Goal: Task Accomplishment & Management: Use online tool/utility

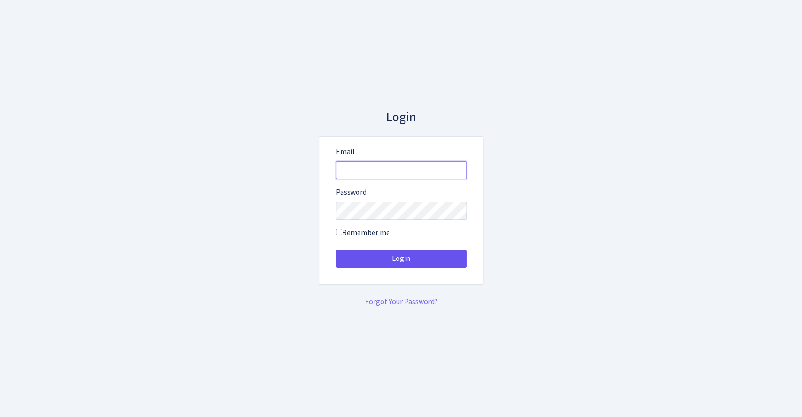
type input "[EMAIL_ADDRESS][DOMAIN_NAME]"
click at [415, 258] on button "Login" at bounding box center [401, 259] width 131 height 18
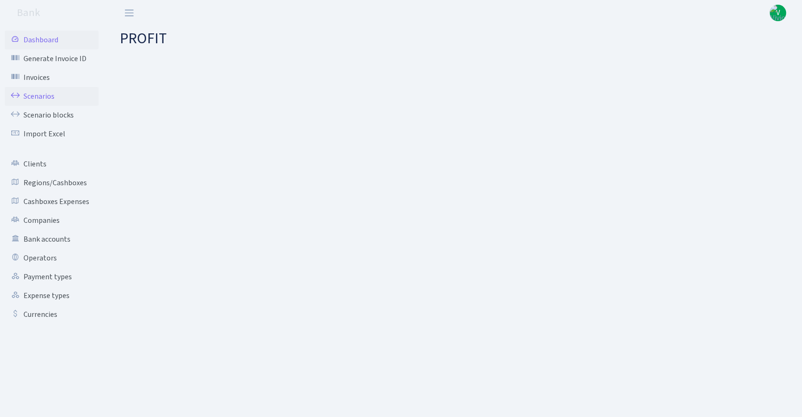
click at [36, 95] on link "Scenarios" at bounding box center [52, 96] width 94 height 19
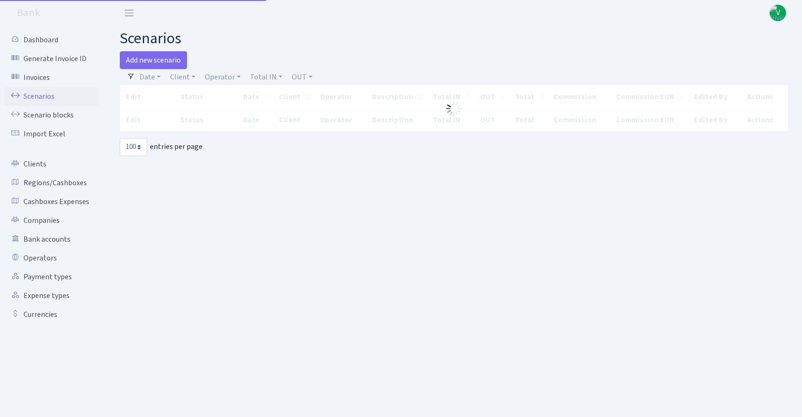
select select "100"
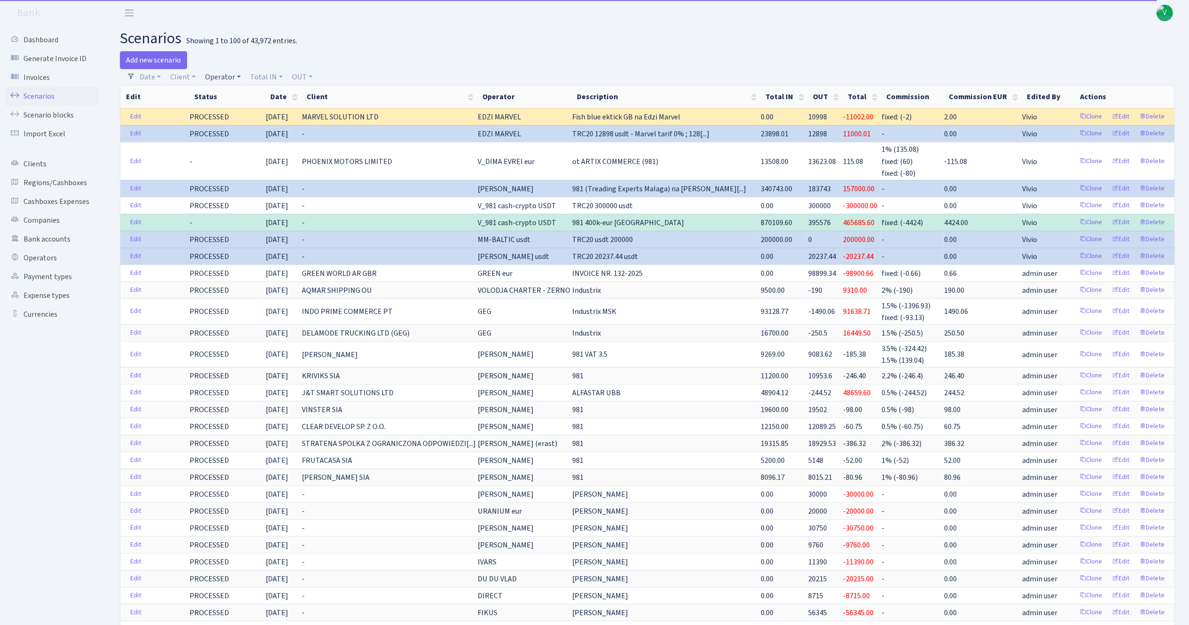
click at [217, 73] on link "Operator" at bounding box center [222, 77] width 43 height 16
click at [254, 105] on input "search" at bounding box center [238, 110] width 69 height 15
type input "gree"
drag, startPoint x: 245, startPoint y: 182, endPoint x: 241, endPoint y: 195, distance: 12.9
click at [247, 169] on li "GREEN eur" at bounding box center [238, 160] width 71 height 16
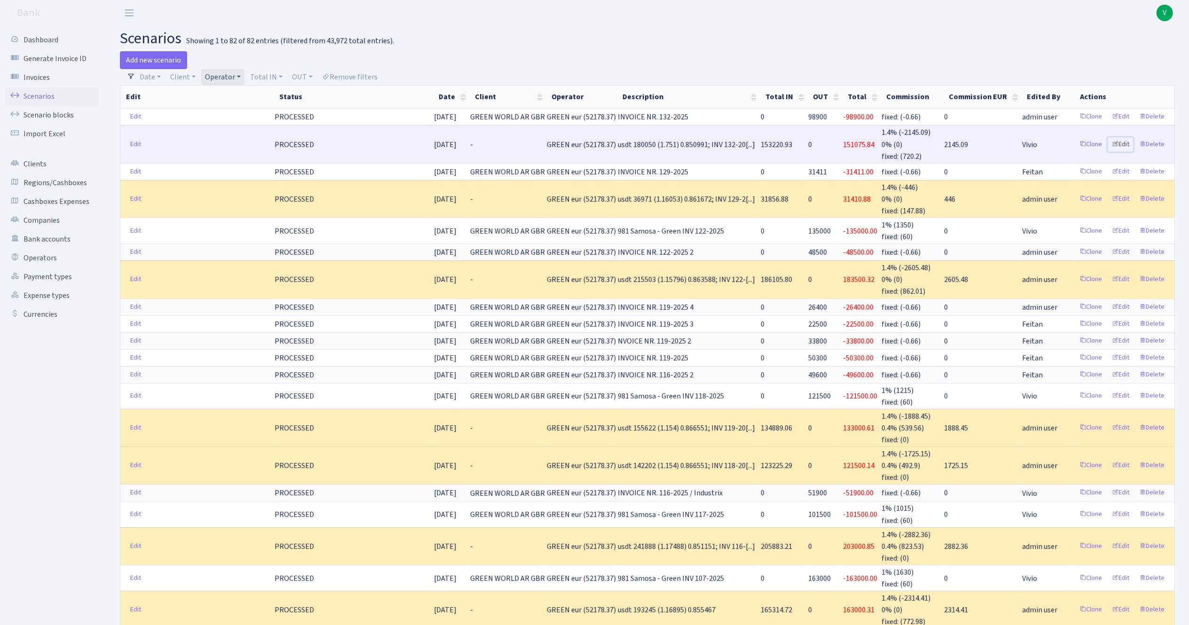
click at [802, 145] on link "Edit" at bounding box center [1120, 144] width 26 height 15
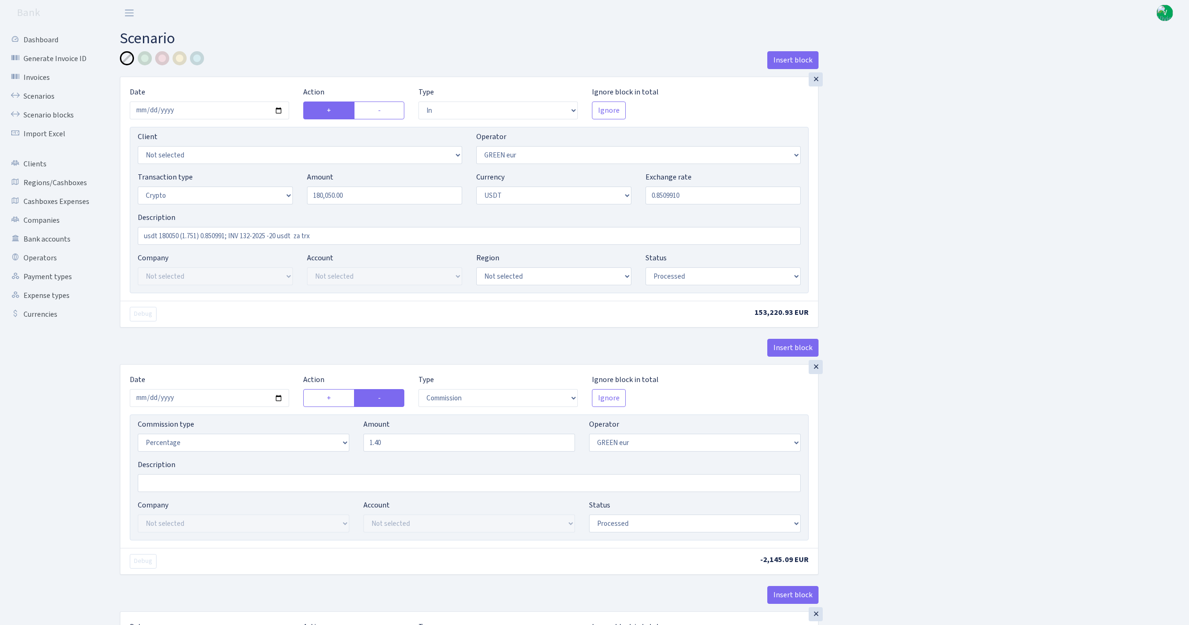
select select "in"
select select "461"
select select "3"
select select "6"
select select "processed"
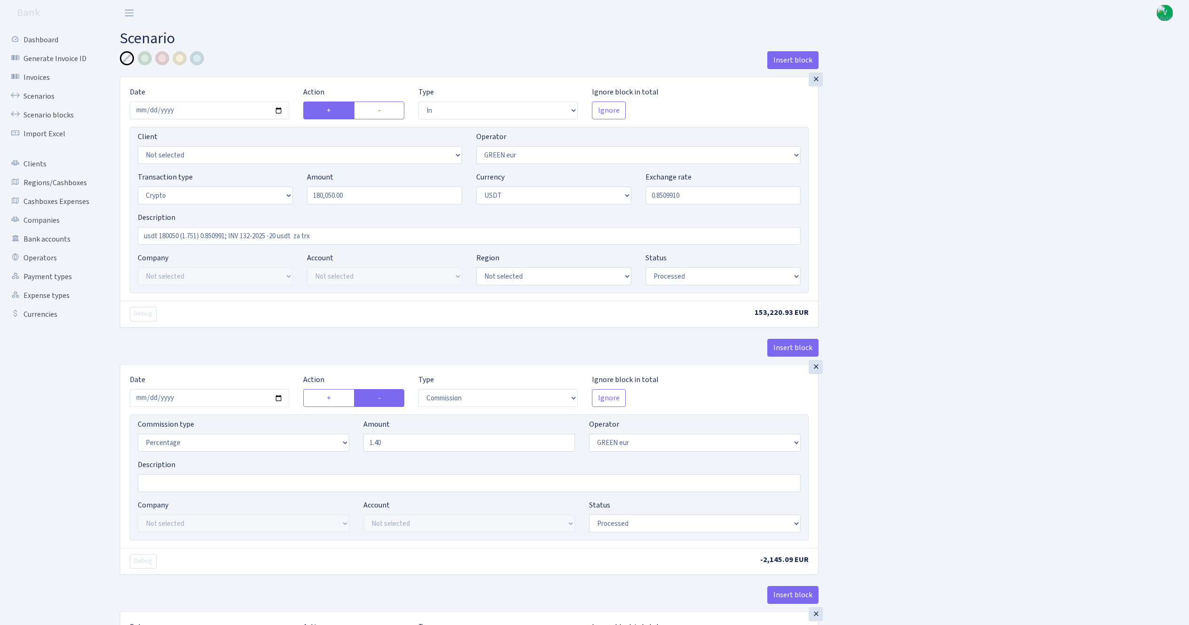
select select "commission"
select select "461"
select select "processed"
select select "out"
select select "462"
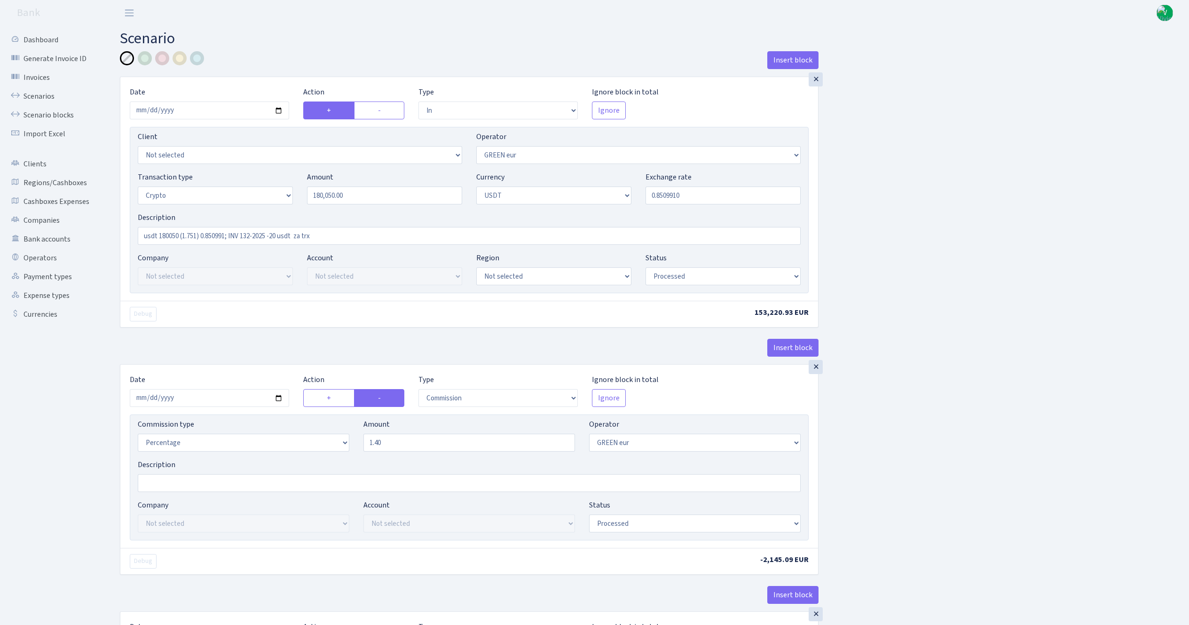
select select "15"
select select "6"
select select "processed"
select select "commission"
select select "463"
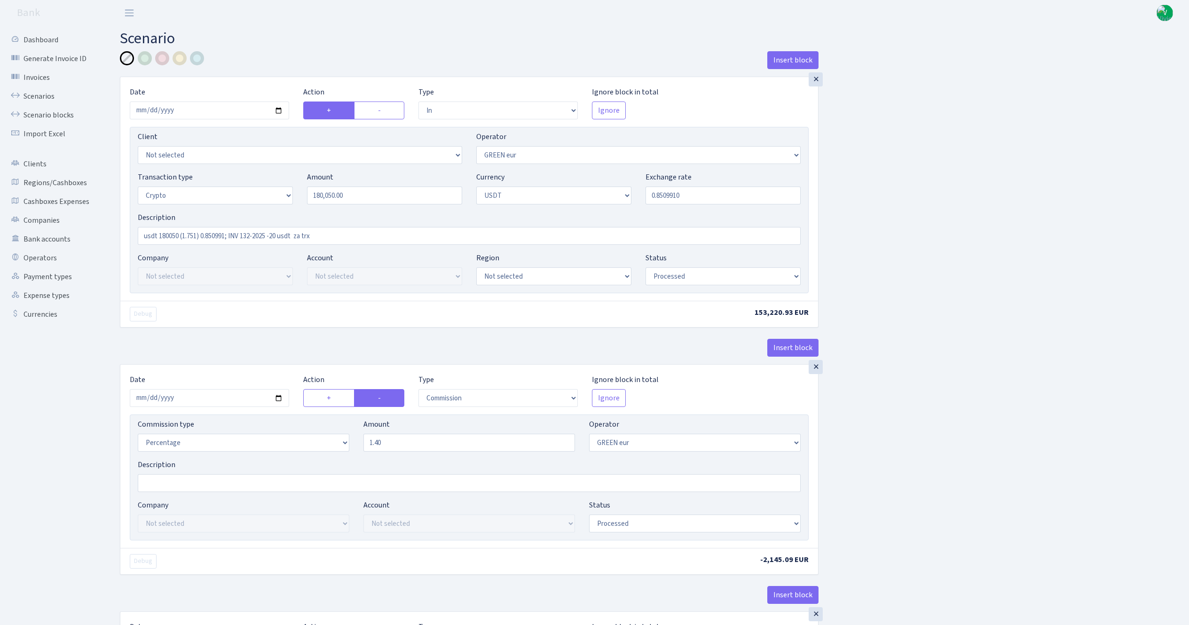
select select "processed"
select select "commission"
select select "fixed"
select select "464"
select select "processed"
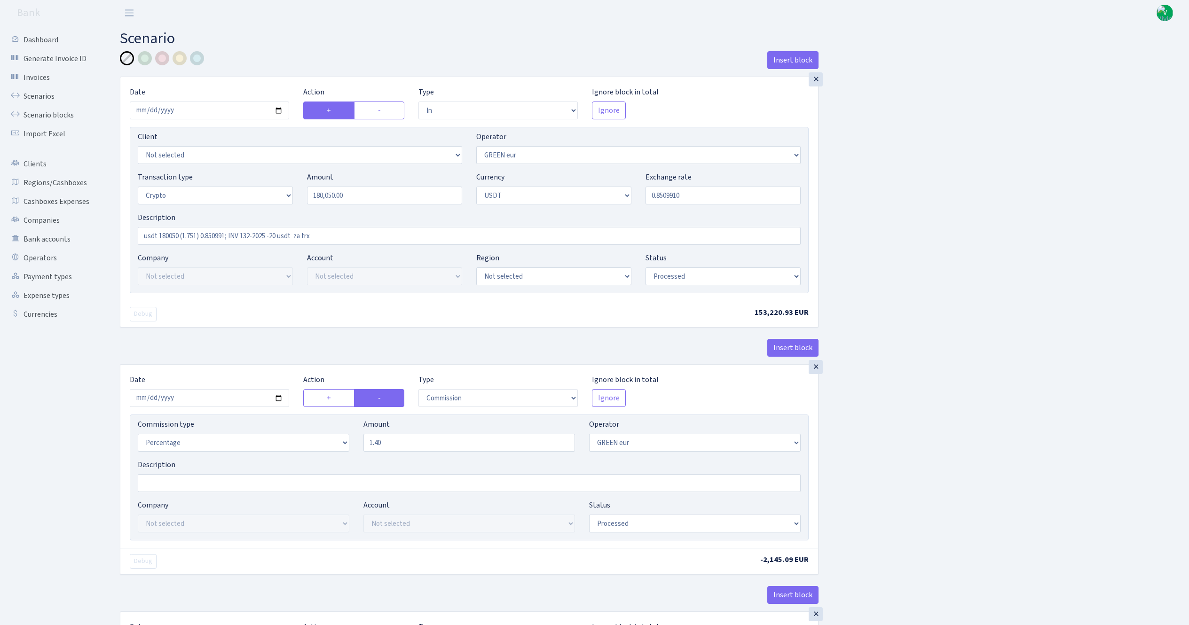
select select "out"
select select "462"
select select "11"
select select "6"
select select "processed"
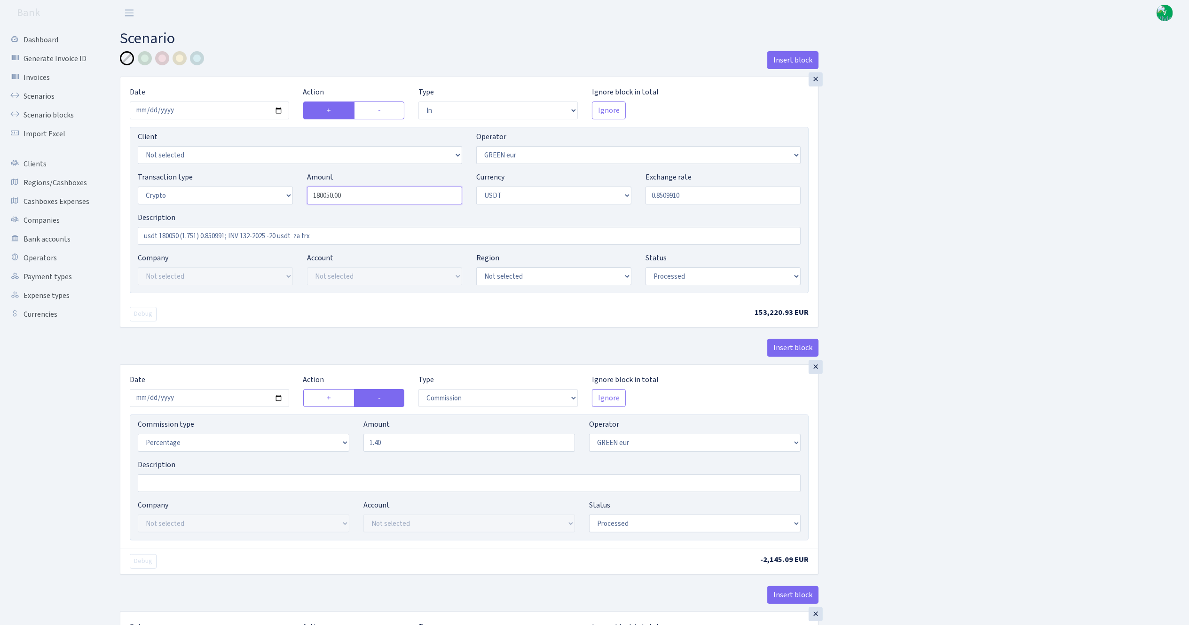
drag, startPoint x: 360, startPoint y: 196, endPoint x: 288, endPoint y: 193, distance: 72.5
click at [288, 193] on div "Transaction type Not selected 981 ELF FISH crypto GIRT IVO dekl MM-BALTIC eur U…" at bounding box center [469, 192] width 677 height 40
type input "201,412.00"
drag, startPoint x: 160, startPoint y: 233, endPoint x: 179, endPoint y: 238, distance: 18.9
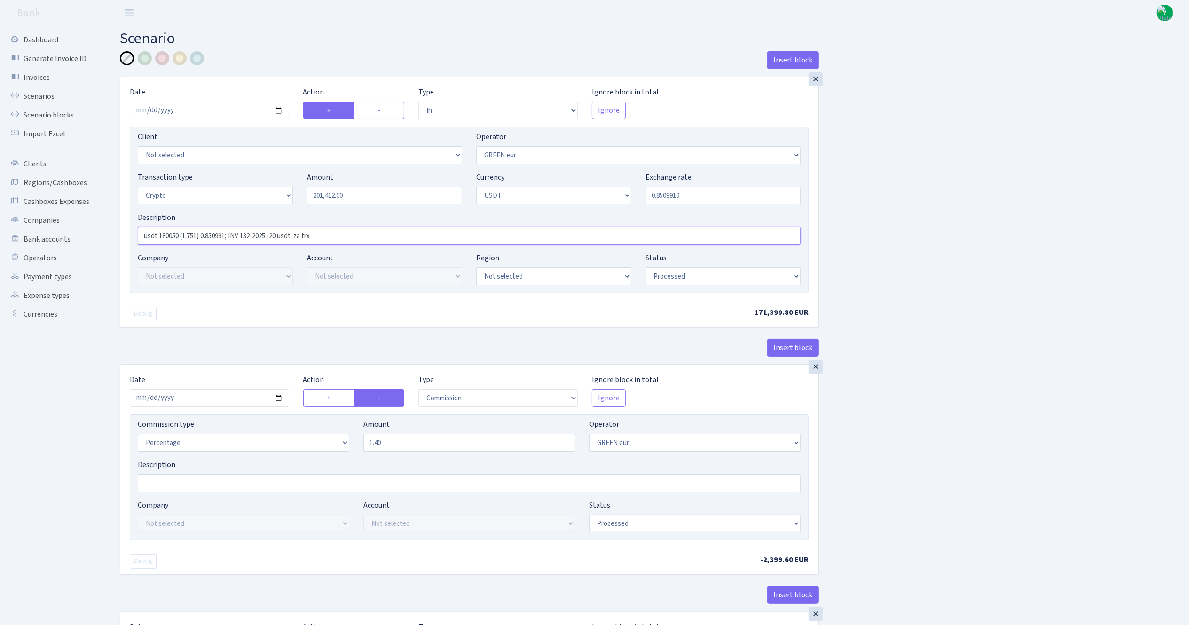
click at [179, 238] on input "usdt 180050 (1.751) 0.850991; INV 132-2025 -20 usdt za trx" at bounding box center [469, 236] width 663 height 18
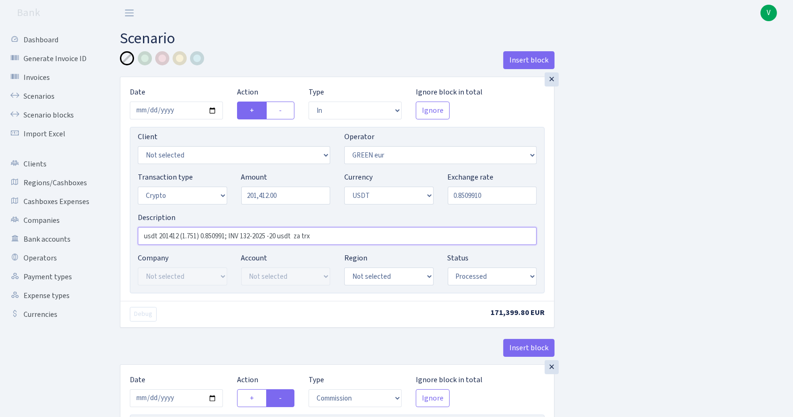
click at [188, 239] on input "usdt 201412 (1.751) 0.850991; INV 132-2025 -20 usdt za trx" at bounding box center [337, 236] width 399 height 18
type input "usdt 201412 (1.1751) 0.850991; INV 132-2025 -20 usdt za trx"
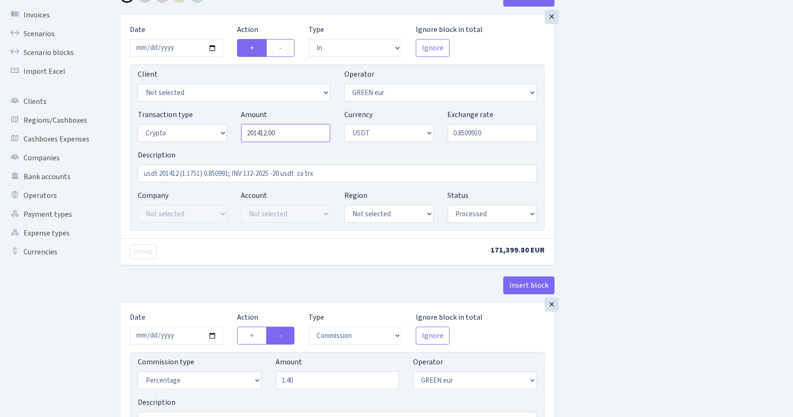
drag, startPoint x: 282, startPoint y: 133, endPoint x: 235, endPoint y: 129, distance: 46.7
click at [234, 127] on div "Amount 201412.00" at bounding box center [285, 125] width 103 height 33
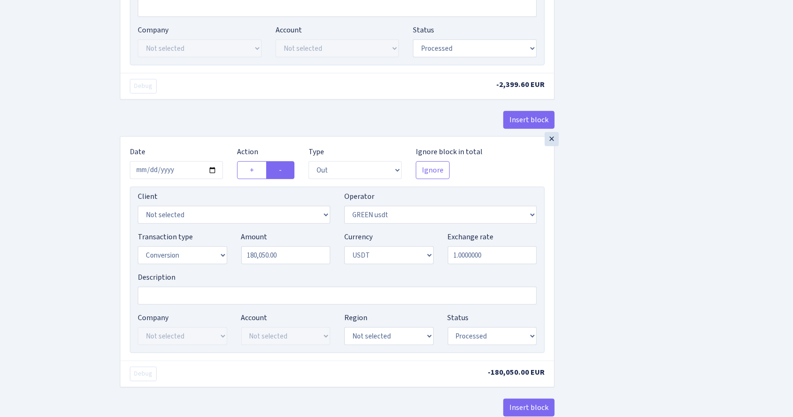
scroll to position [564, 0]
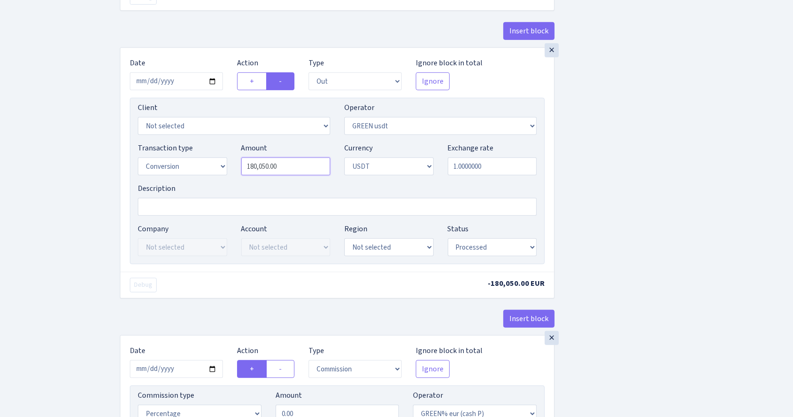
type input "201,412.00"
drag, startPoint x: 295, startPoint y: 166, endPoint x: 192, endPoint y: 154, distance: 103.7
click at [196, 156] on div "Transaction type Not selected 981 ELF FISH crypto GIRT IVO dekl MM-BALTIC eur U…" at bounding box center [337, 162] width 413 height 40
paste input "201412"
click at [762, 213] on div "Insert block × Date 2025-09-09 Action + - Type --- In Out Commission Field requ…" at bounding box center [449, 323] width 673 height 1672
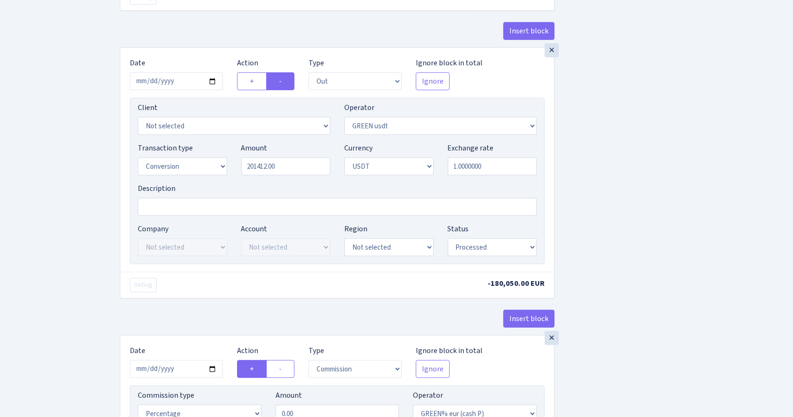
type input "201,412.00"
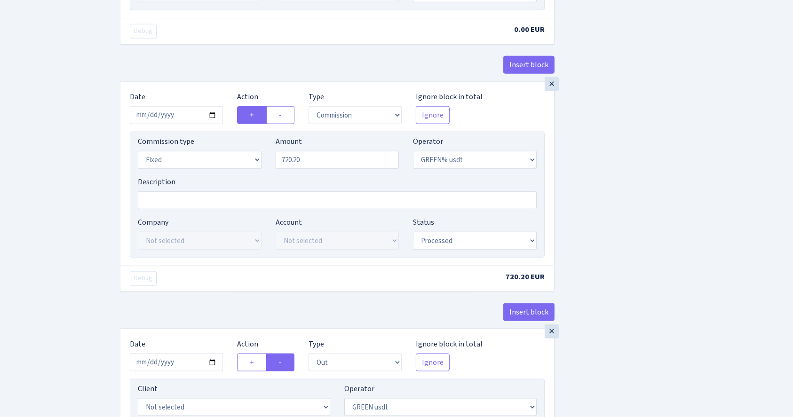
scroll to position [1128, 0]
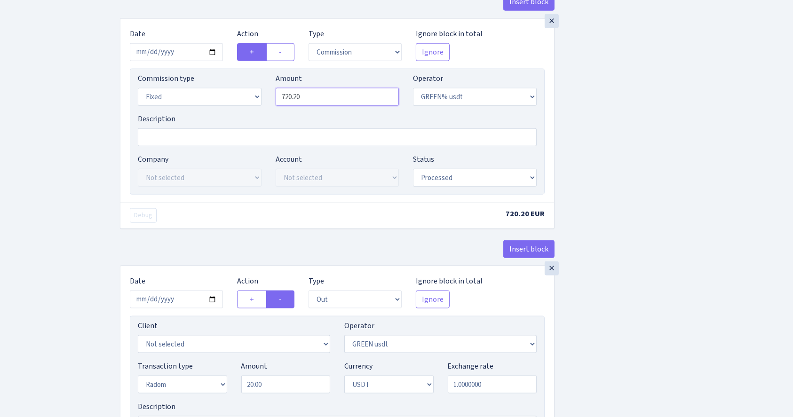
drag, startPoint x: 313, startPoint y: 100, endPoint x: 259, endPoint y: 94, distance: 54.0
click at [262, 93] on div "Commission type Percentage Fixed Bank Amount 720.20 Operator Not selected 981 9…" at bounding box center [337, 93] width 413 height 40
type input "805.65"
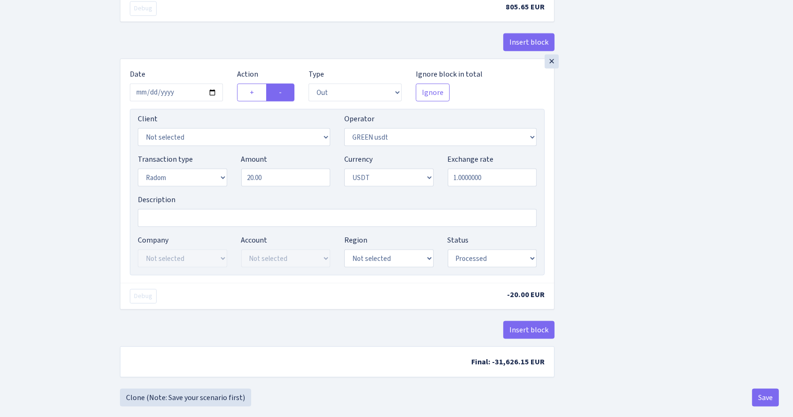
scroll to position [1345, 0]
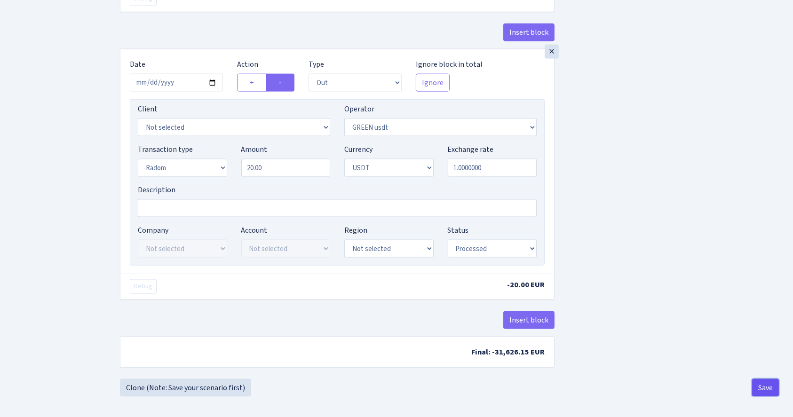
click at [761, 385] on button "Save" at bounding box center [765, 388] width 27 height 18
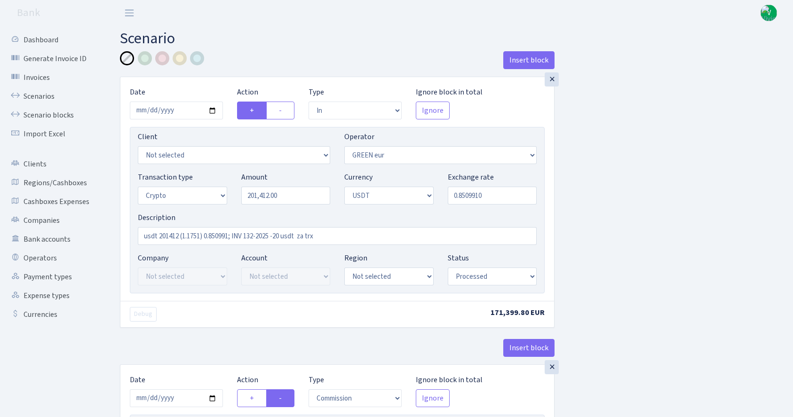
select select "in"
select select "461"
select select "3"
select select "6"
select select "processed"
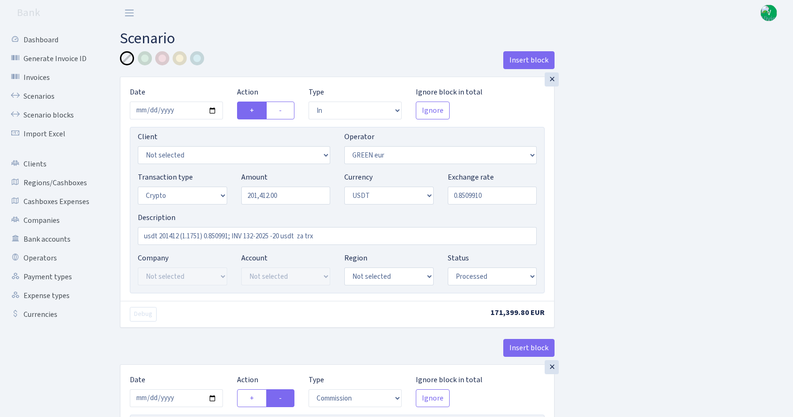
select select "commission"
select select "461"
select select "processed"
select select "out"
select select "462"
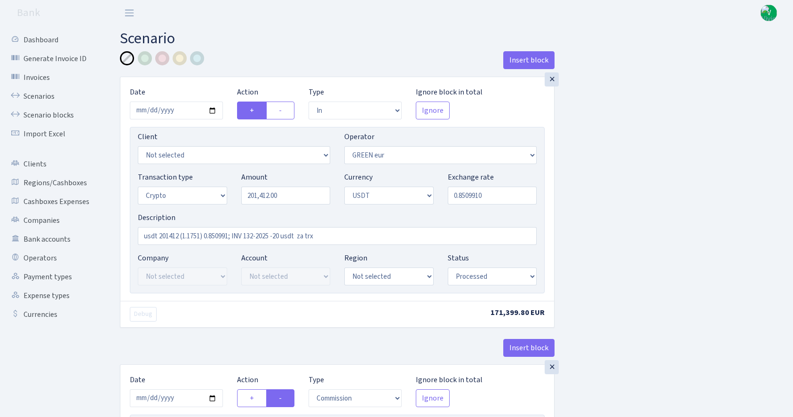
select select "15"
select select "6"
select select "processed"
select select "commission"
select select "463"
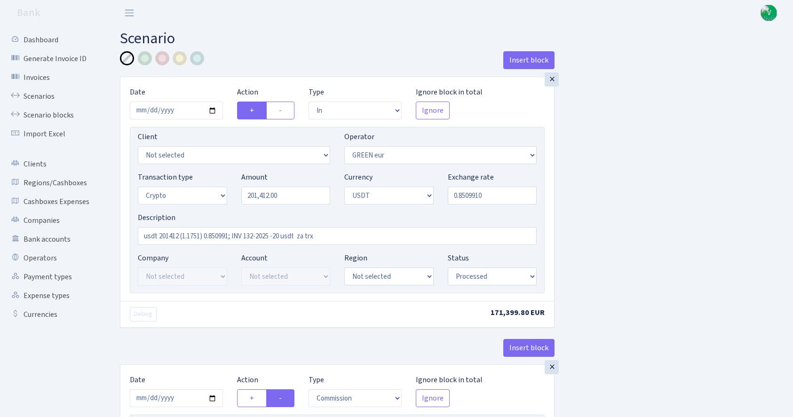
select select "processed"
select select "commission"
select select "fixed"
select select "464"
select select "processed"
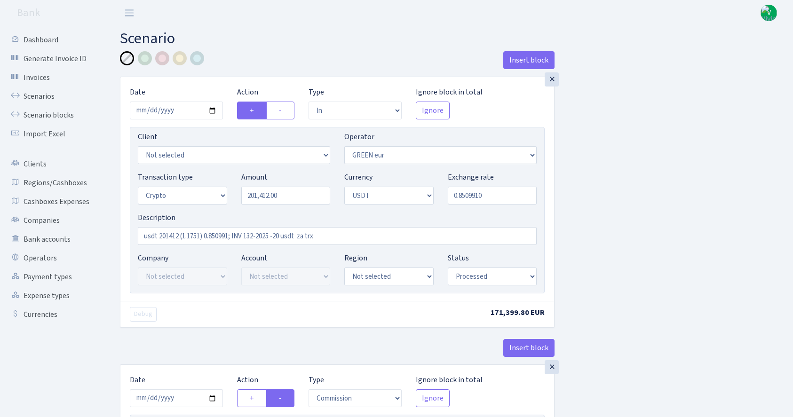
select select "out"
select select "462"
select select "11"
select select "6"
select select "processed"
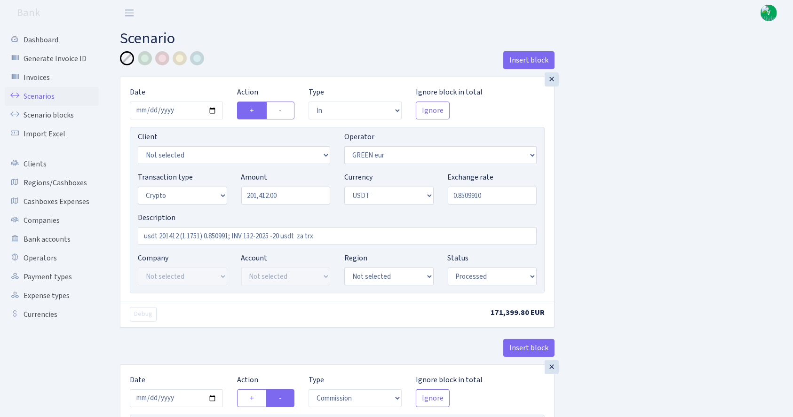
click at [54, 101] on link "Scenarios" at bounding box center [52, 96] width 94 height 19
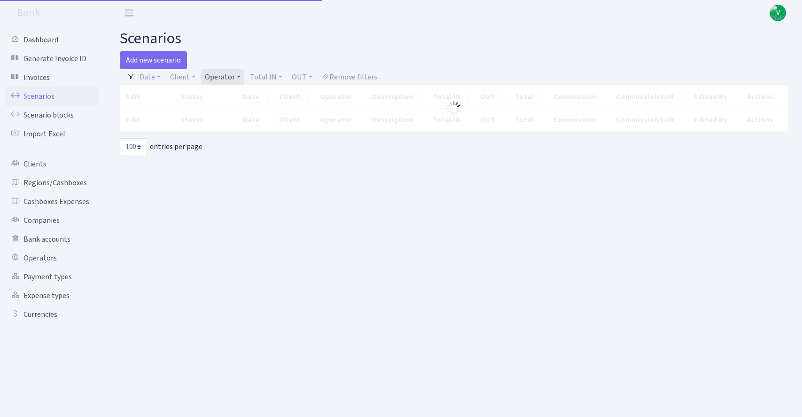
select select "100"
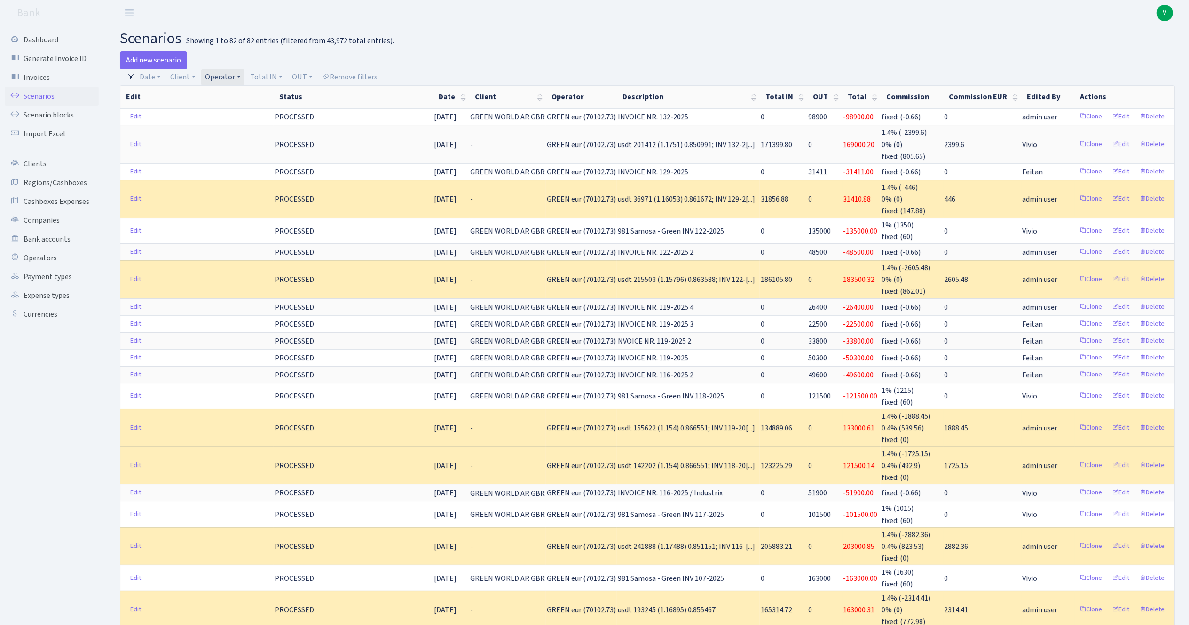
click at [222, 79] on link "Operator" at bounding box center [222, 77] width 43 height 16
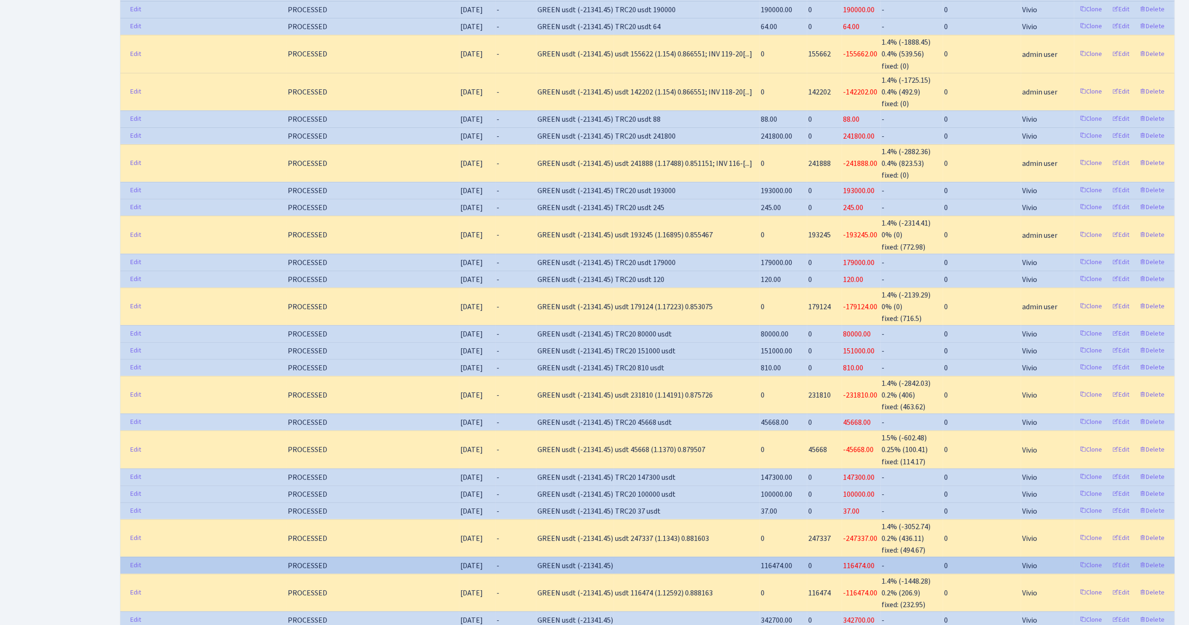
scroll to position [564, 0]
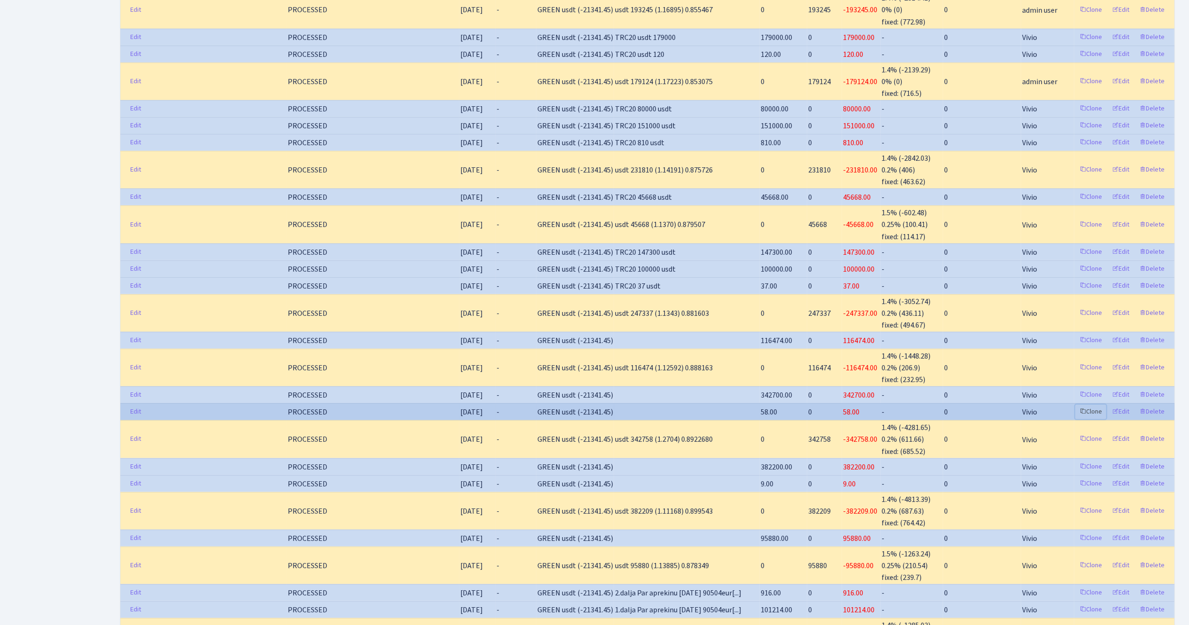
click at [802, 405] on link "Clone" at bounding box center [1090, 412] width 31 height 15
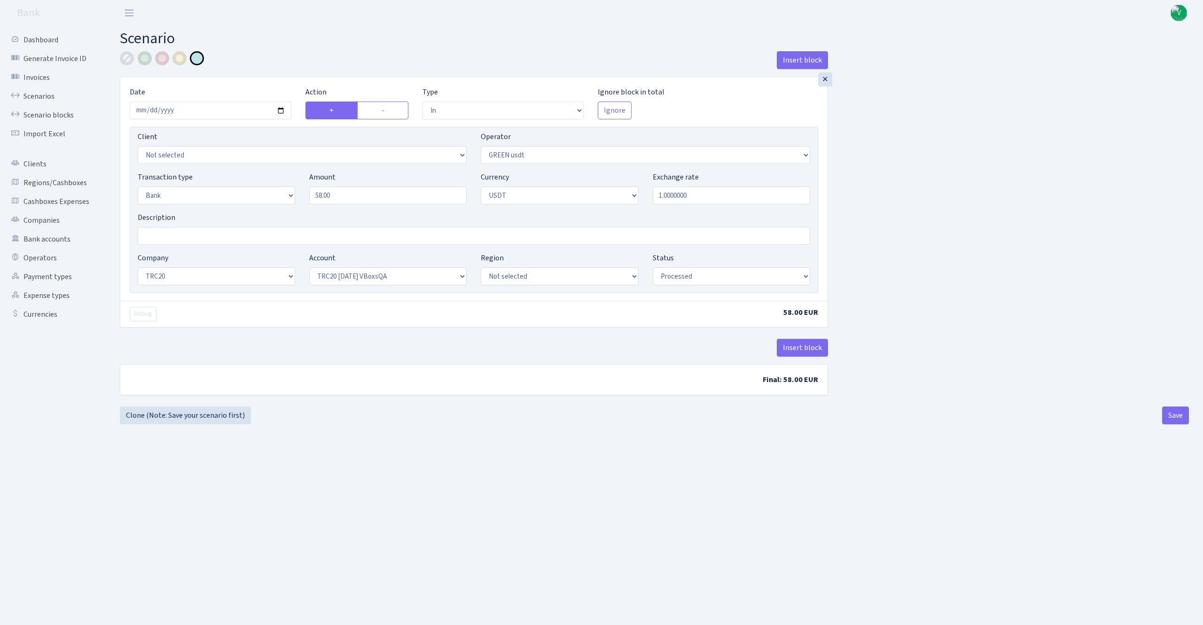
select select "in"
select select "462"
select select "2"
select select "6"
select select "20"
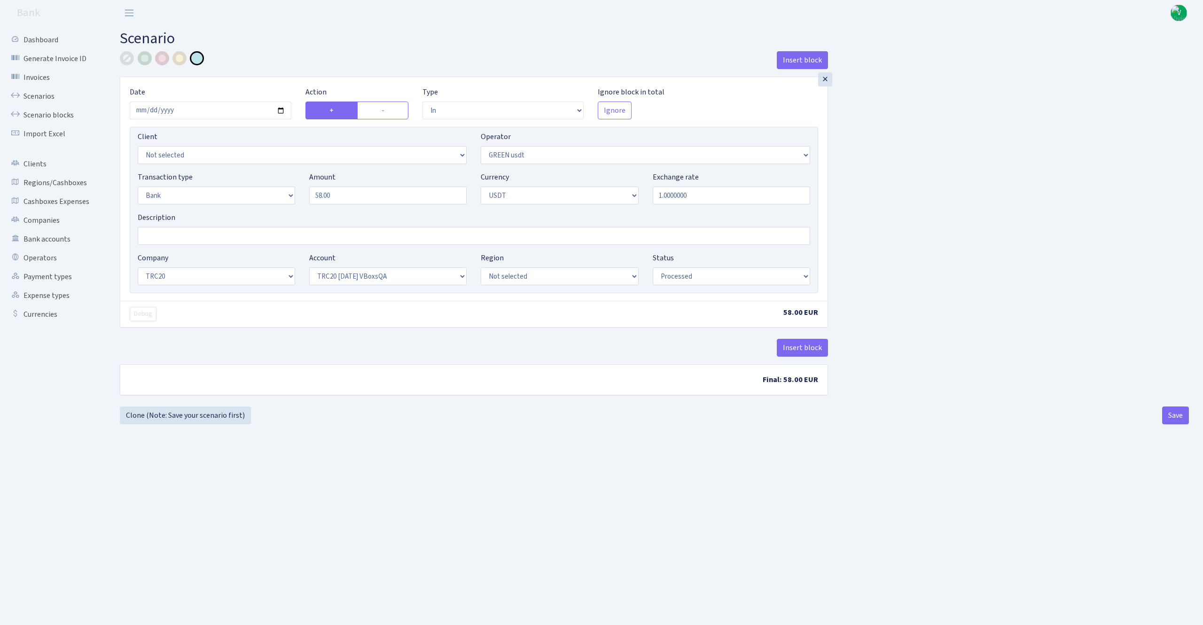
select select "57"
select select "processed"
click at [281, 109] on input "[DATE]" at bounding box center [211, 111] width 162 height 18
type input "[DATE]"
drag, startPoint x: 346, startPoint y: 192, endPoint x: 286, endPoint y: 191, distance: 59.7
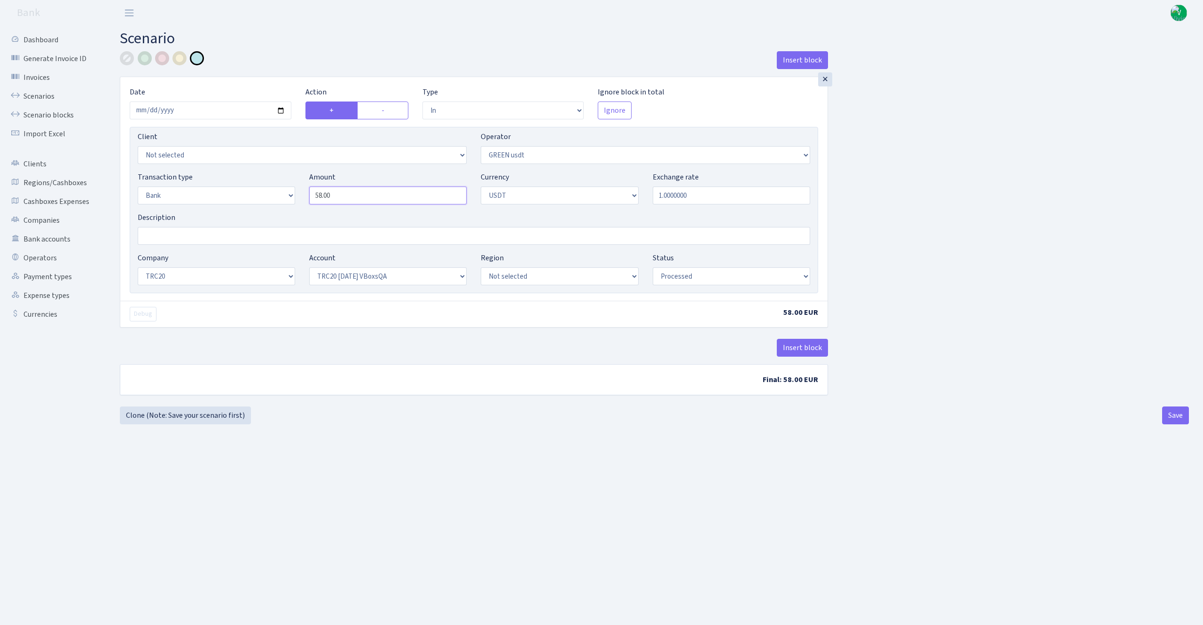
click at [286, 184] on div "Transaction type Not selected 981 ELF FISH crypto GIRT IVO dekl MM-BALTIC eur U…" at bounding box center [474, 192] width 687 height 40
type input "412.00"
click at [956, 208] on div "Insert block × Date 2025-09-10 Action + - Type --- In Out Commission Field requ…" at bounding box center [654, 227] width 1083 height 352
click at [348, 274] on select "Not selected TRC20 2024.08.01 S8dYrDY TRC20 2024.09.12 KEMg2gdc TRC20 2024.10.1…" at bounding box center [387, 276] width 157 height 18
select select "61"
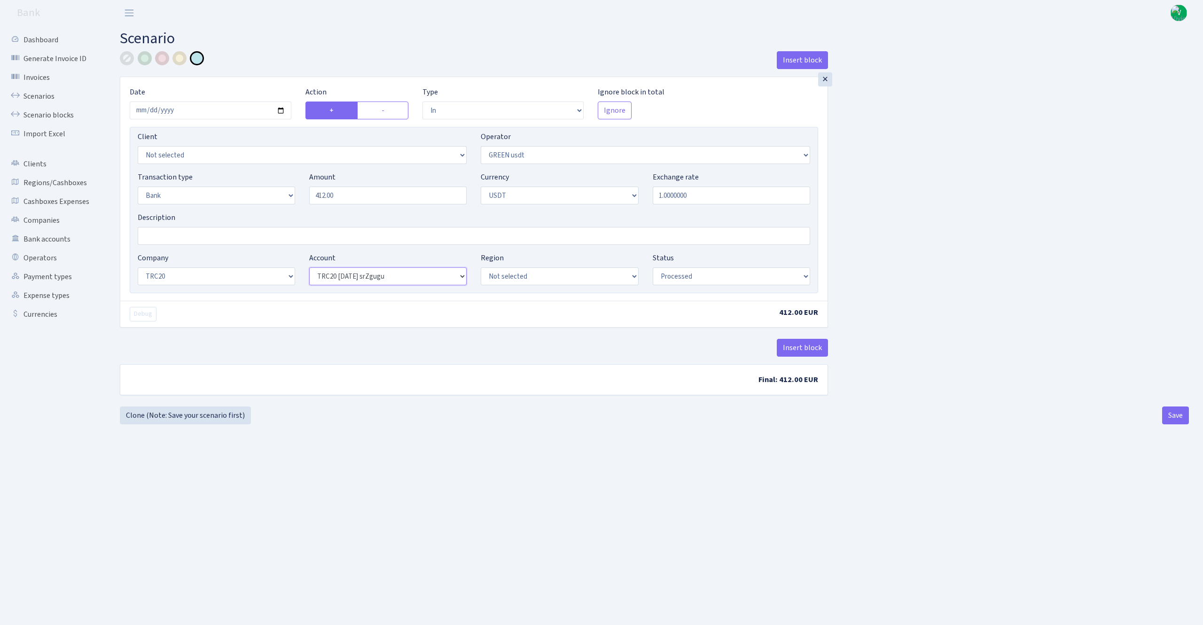
click at [309, 268] on select "Not selected TRC20 2024.08.01 S8dYrDY TRC20 2024.09.12 KEMg2gdc TRC20 2024.10.1…" at bounding box center [387, 276] width 157 height 18
click at [660, 471] on main "Scenario Insert block × Date 2025-09-10 Action + - Type --- In Out Commission F…" at bounding box center [655, 314] width 1098 height 576
click at [1170, 423] on button "Save" at bounding box center [1175, 416] width 27 height 18
select select "in"
select select "462"
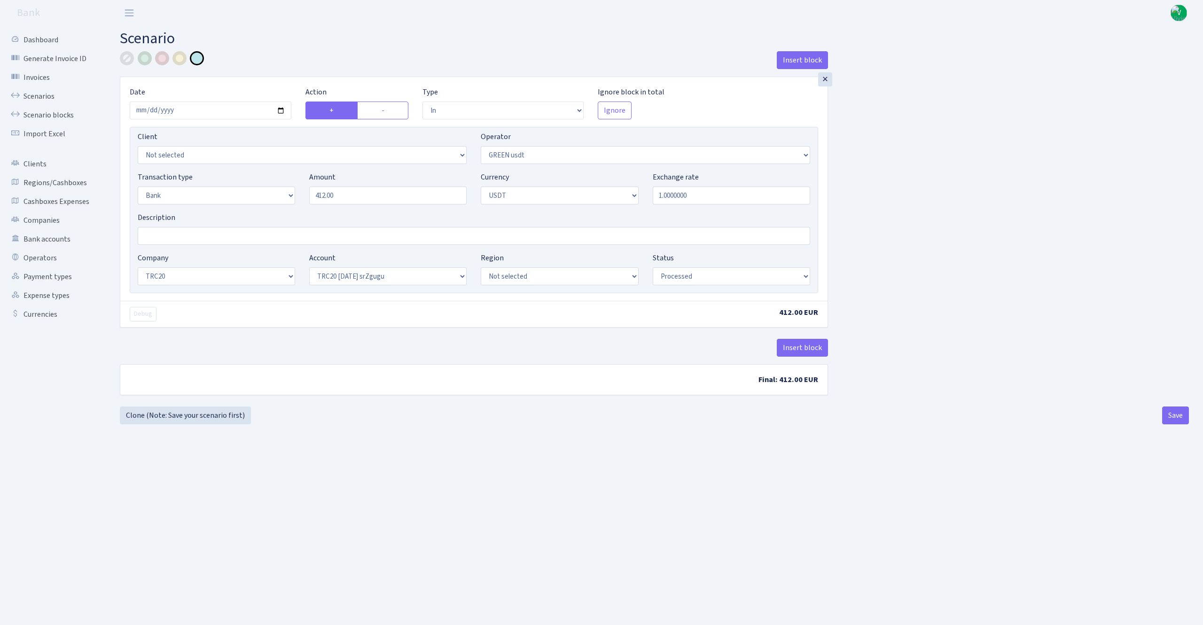
select select "2"
select select "6"
select select "20"
select select "61"
select select "processed"
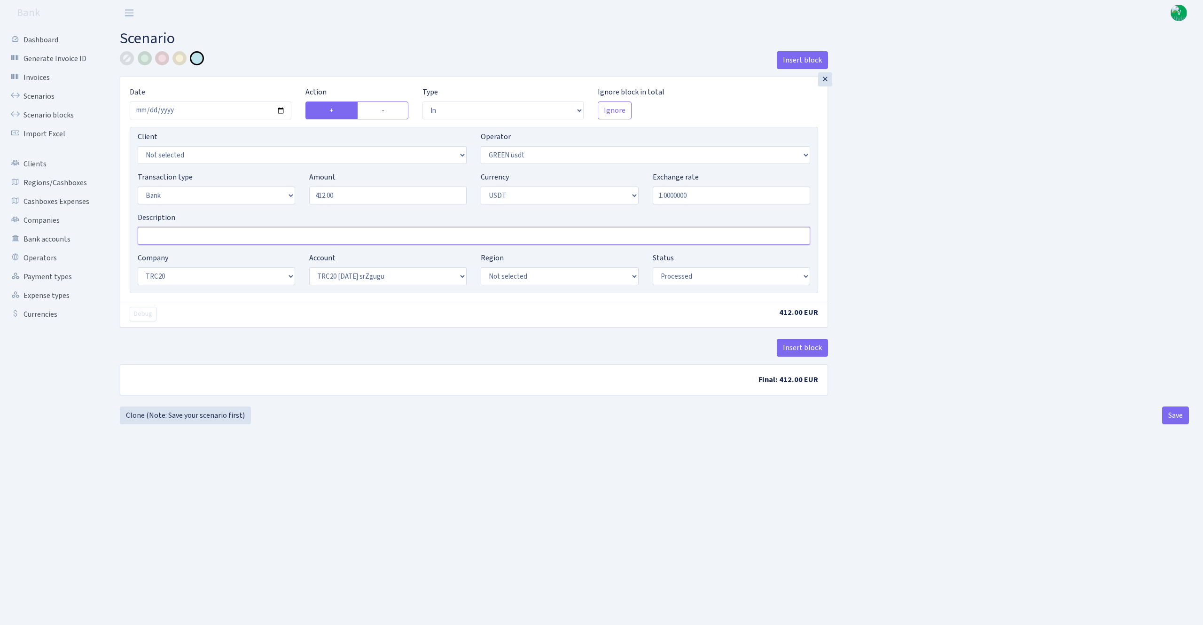
drag, startPoint x: 243, startPoint y: 241, endPoint x: 248, endPoint y: 243, distance: 5.9
click at [243, 241] on input "Description" at bounding box center [474, 236] width 673 height 18
click at [0, 92] on div "Dashboard Generate Invoice ID Invoices Scenarios Scenario blocks Import Excel C…" at bounding box center [53, 314] width 106 height 576
click at [159, 233] on input "Description" at bounding box center [474, 236] width 673 height 18
type input "TRC20 412 usdt"
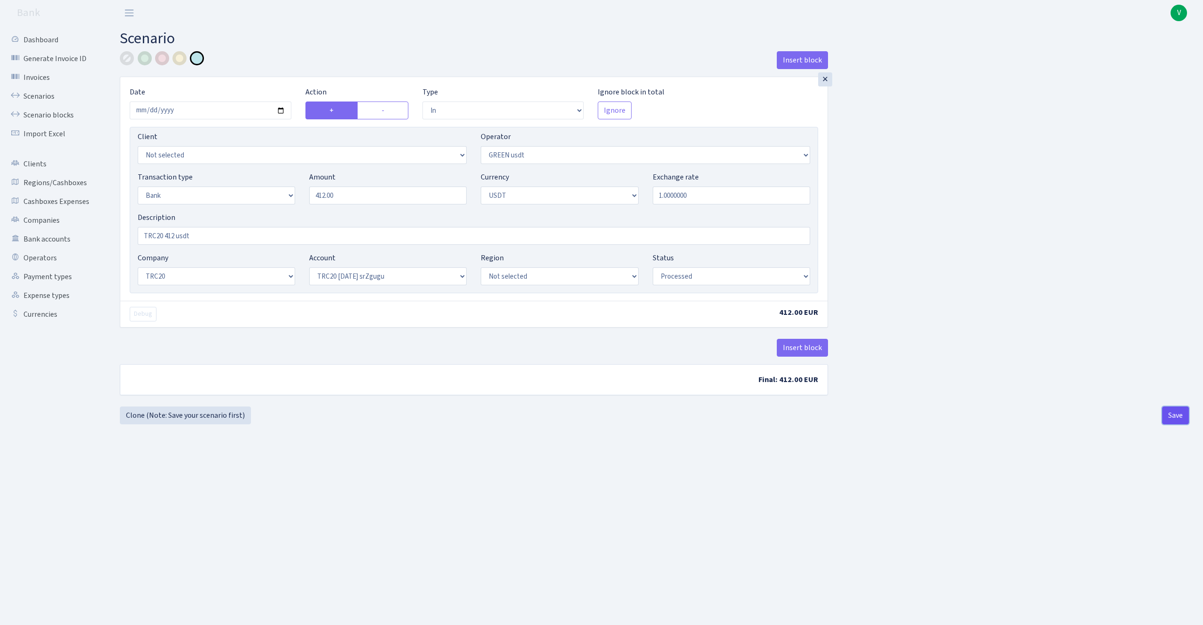
click at [1180, 413] on button "Save" at bounding box center [1175, 416] width 27 height 18
select select "in"
select select "462"
select select "2"
select select "6"
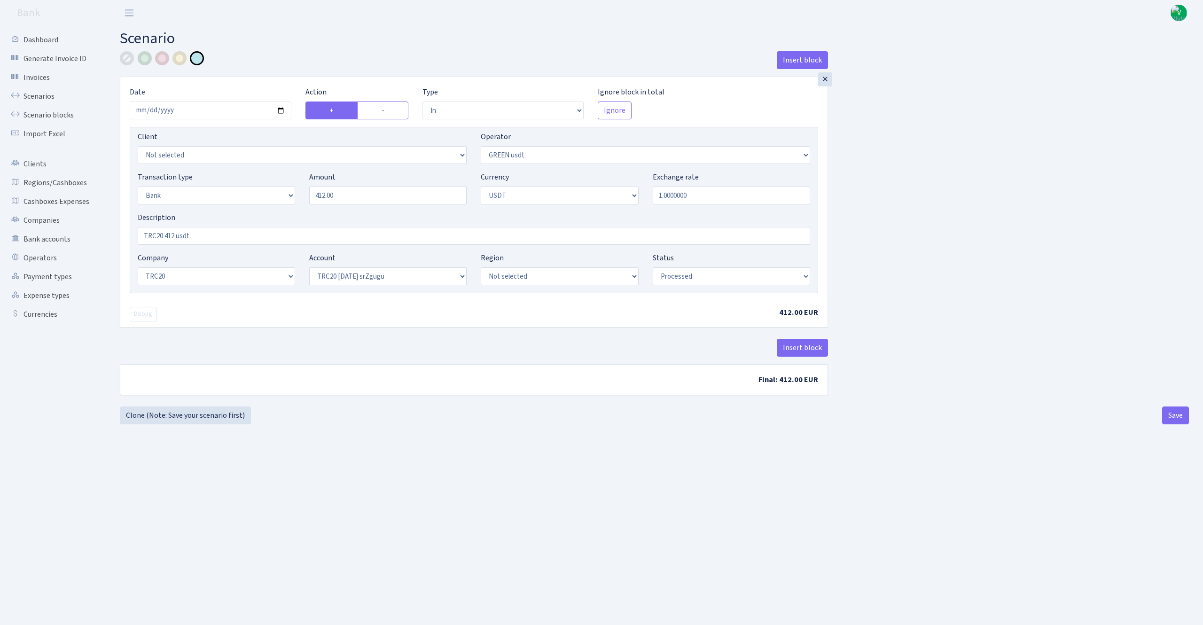
select select "20"
select select "61"
select select "processed"
click at [37, 98] on link "Scenarios" at bounding box center [52, 96] width 94 height 19
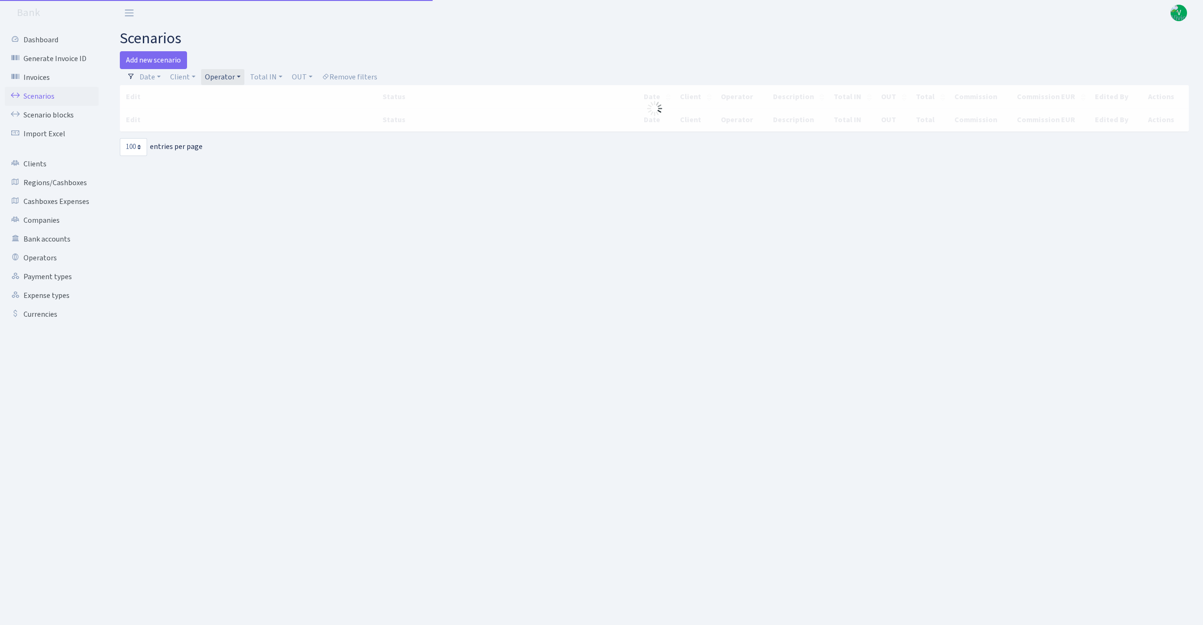
select select "100"
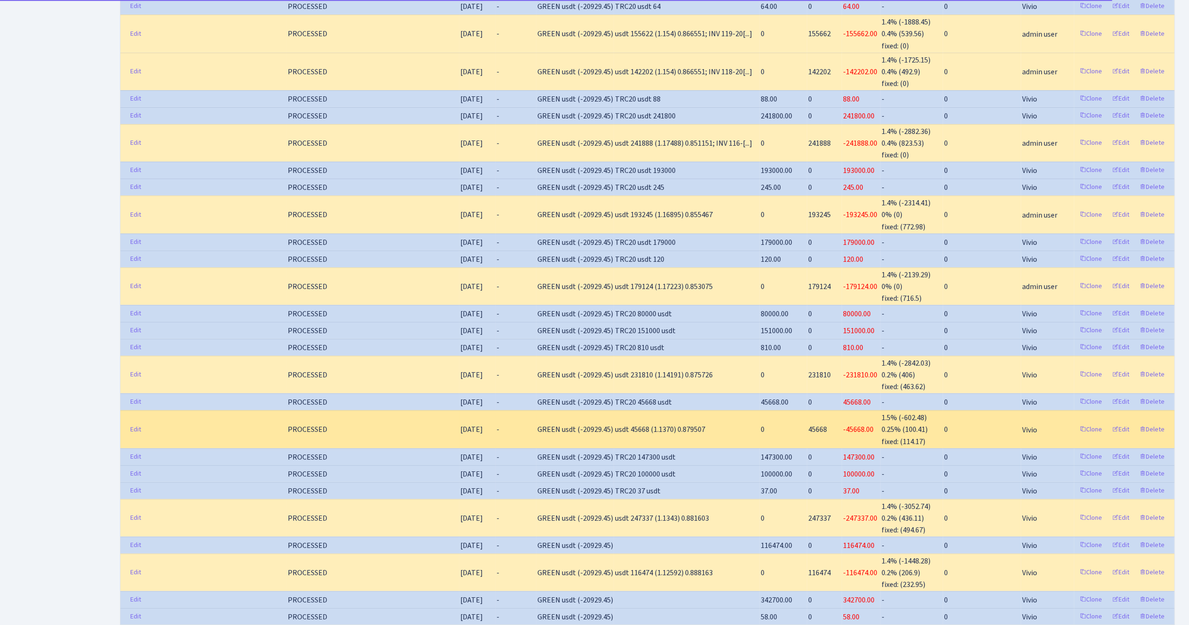
scroll to position [564, 0]
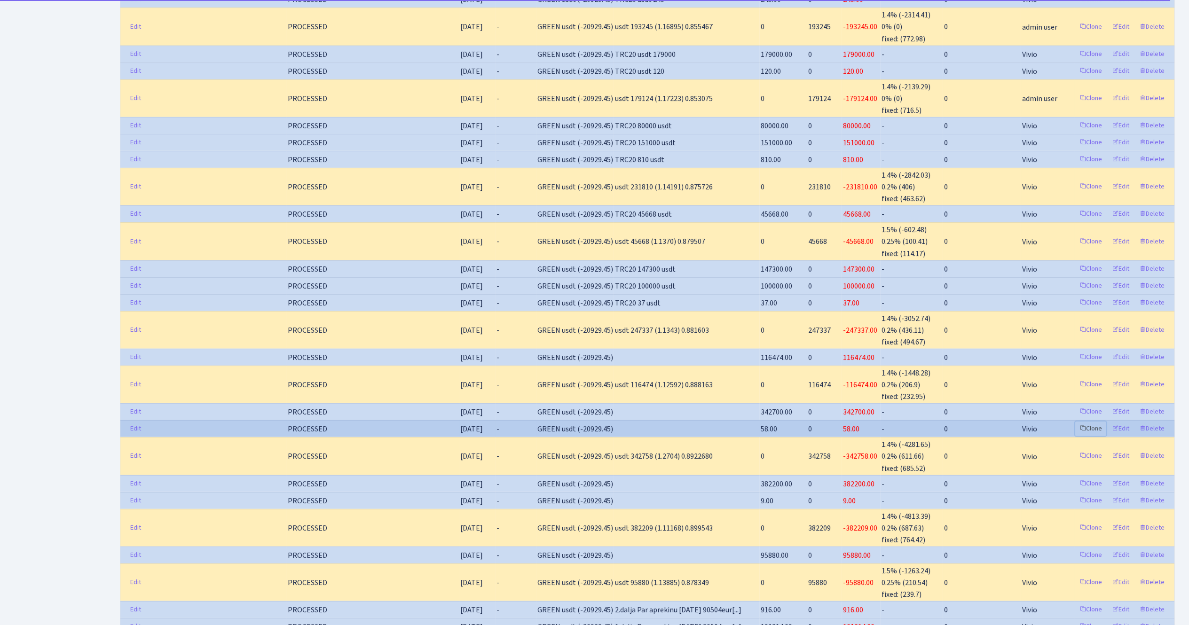
click at [1087, 425] on link "Clone" at bounding box center [1090, 429] width 31 height 15
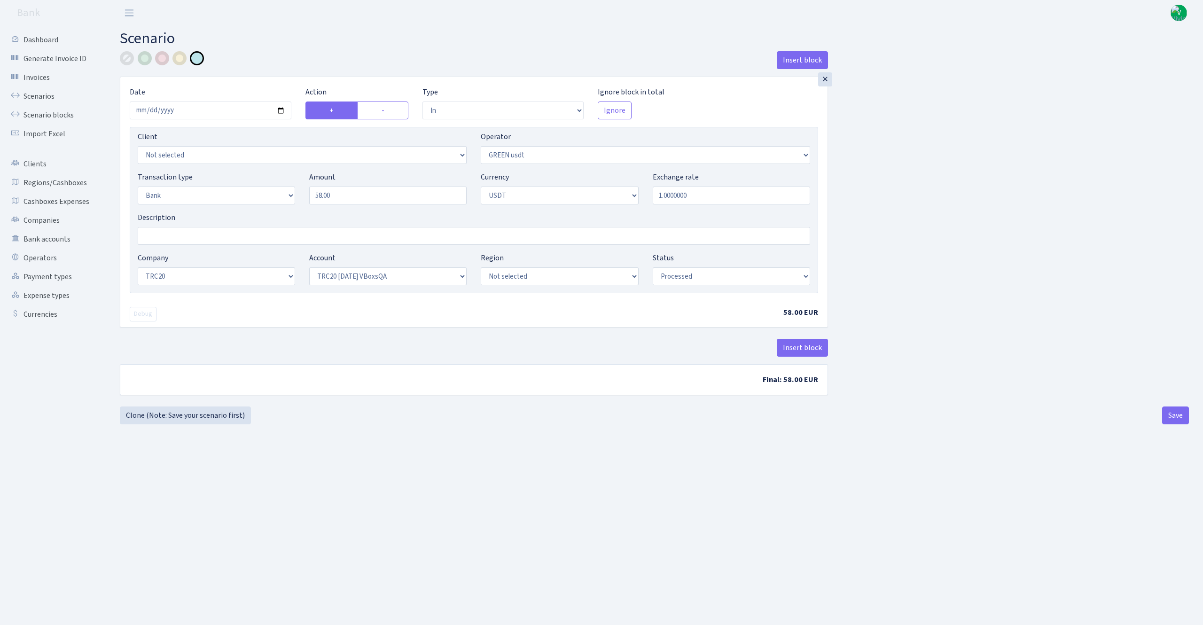
select select "in"
select select "462"
select select "2"
select select "6"
select select "20"
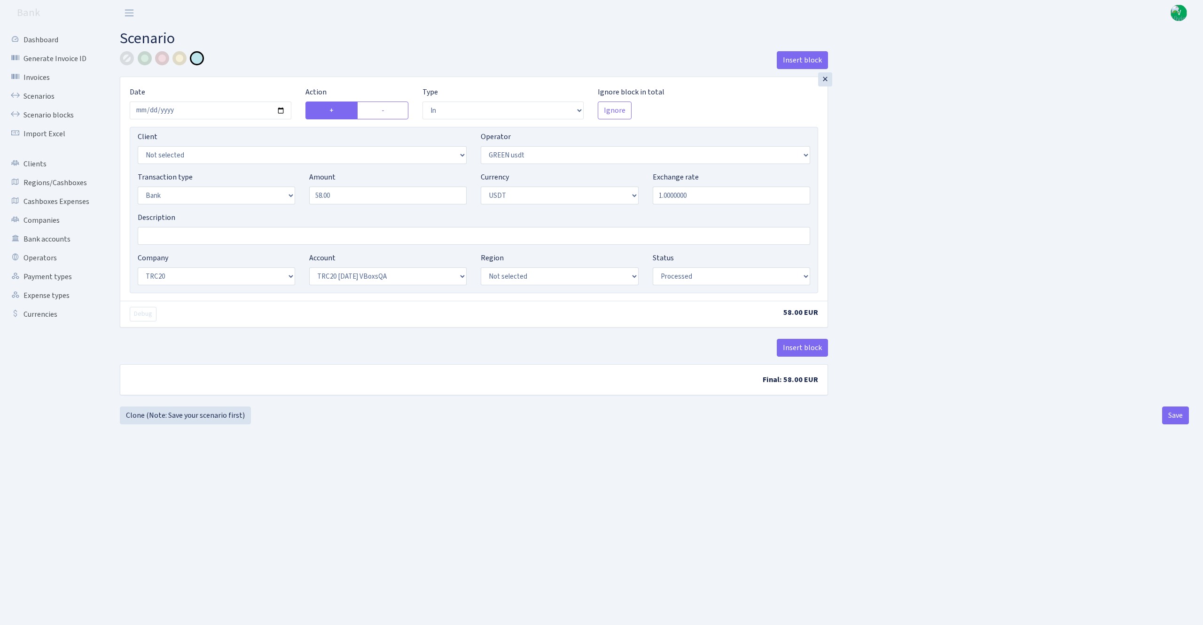
select select "57"
select select "processed"
click at [284, 110] on input "[DATE]" at bounding box center [211, 111] width 162 height 18
type input "[DATE]"
drag, startPoint x: 347, startPoint y: 199, endPoint x: 288, endPoint y: 191, distance: 59.4
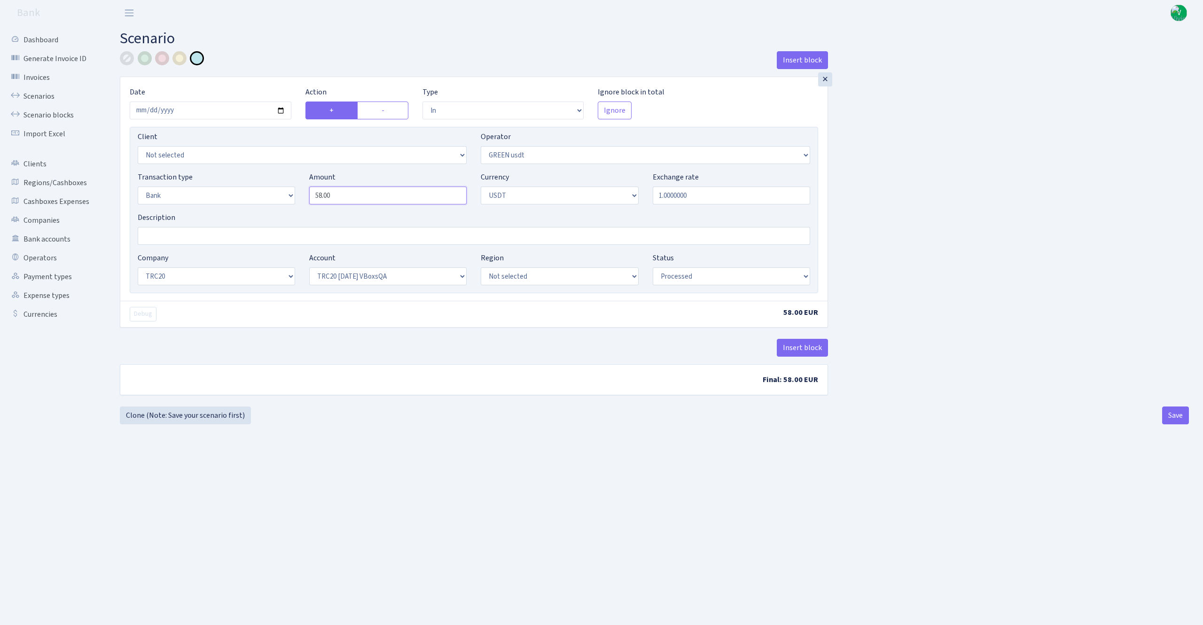
click at [290, 190] on div "Transaction type Not selected 981 ELF FISH crypto [PERSON_NAME] MM-BALTIC eur U…" at bounding box center [474, 192] width 687 height 40
type input "21,000.00"
click at [982, 166] on div "Insert block × Date [DATE] Action + - Type --- In Out Commission Field required…" at bounding box center [654, 228] width 1083 height 355
drag, startPoint x: 371, startPoint y: 235, endPoint x: 380, endPoint y: 239, distance: 9.7
click at [371, 236] on input "Description" at bounding box center [474, 236] width 673 height 18
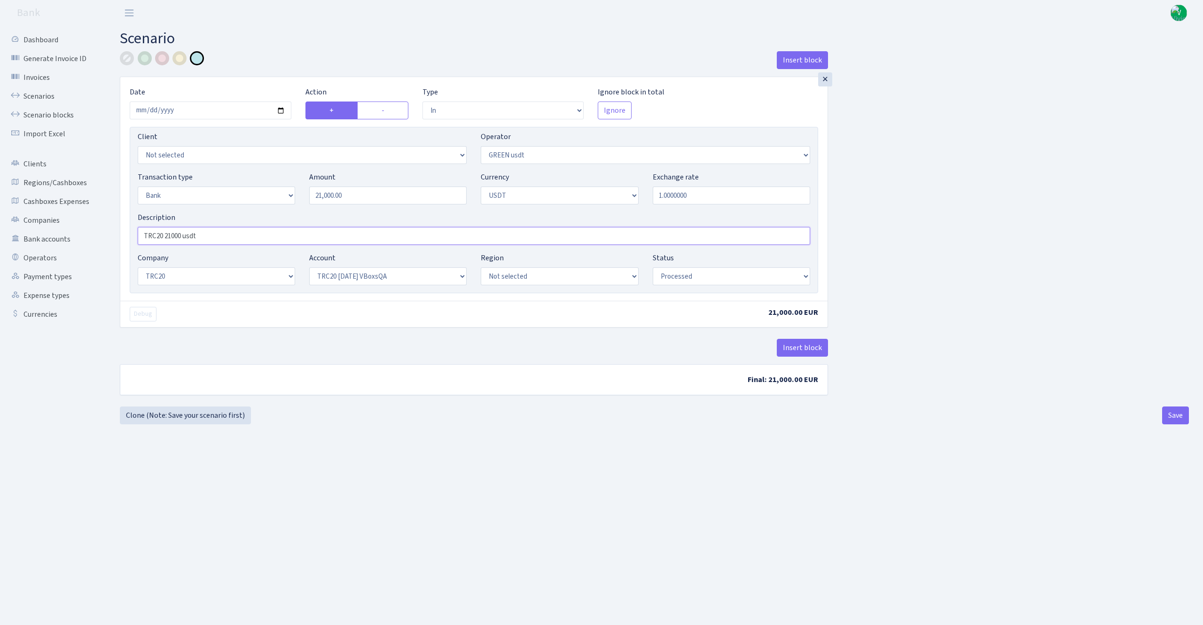
type input "TRC20 21000 usdt"
click at [357, 278] on select "Not selected TRC20 [DATE] S8dYrDY TRC20 [DATE] KEMg2gdc TRC20 [DATE] 296zE8ZYy …" at bounding box center [387, 276] width 157 height 18
select select "61"
click at [309, 268] on select "Not selected TRC20 [DATE] S8dYrDY TRC20 [DATE] KEMg2gdc TRC20 [DATE] 296zE8ZYy …" at bounding box center [387, 276] width 157 height 18
click at [877, 460] on main "Scenario Insert block × Date [DATE] Action + - Type --- In Out Commission Field…" at bounding box center [655, 314] width 1098 height 576
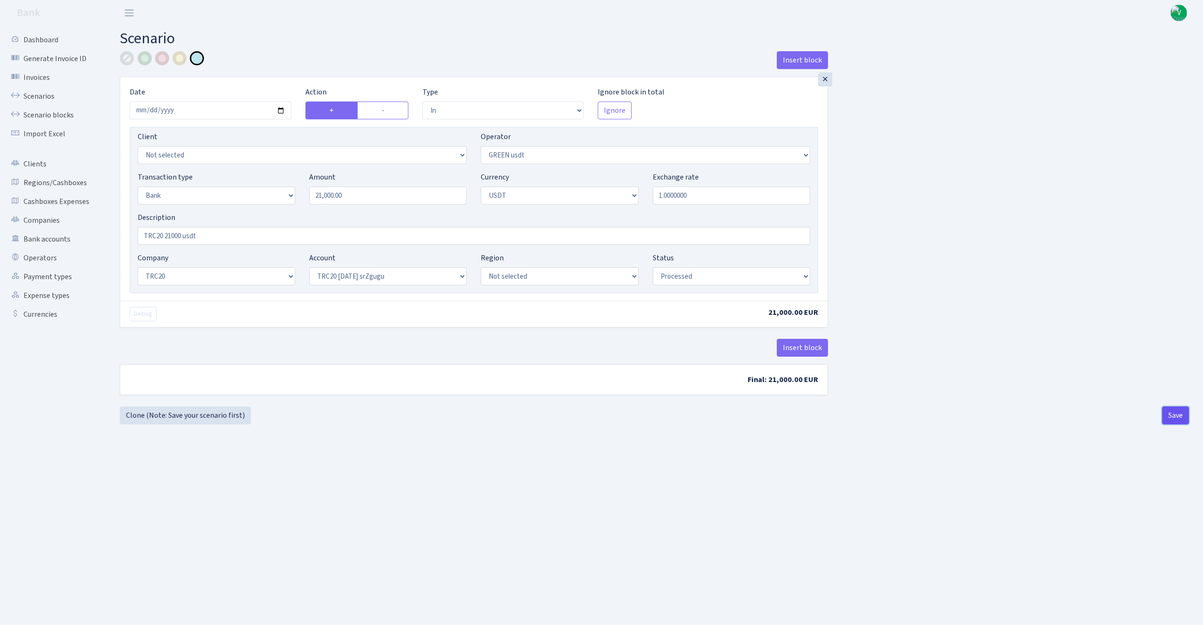
click at [1175, 415] on button "Save" at bounding box center [1175, 416] width 27 height 18
select select "in"
select select "462"
select select "2"
select select "6"
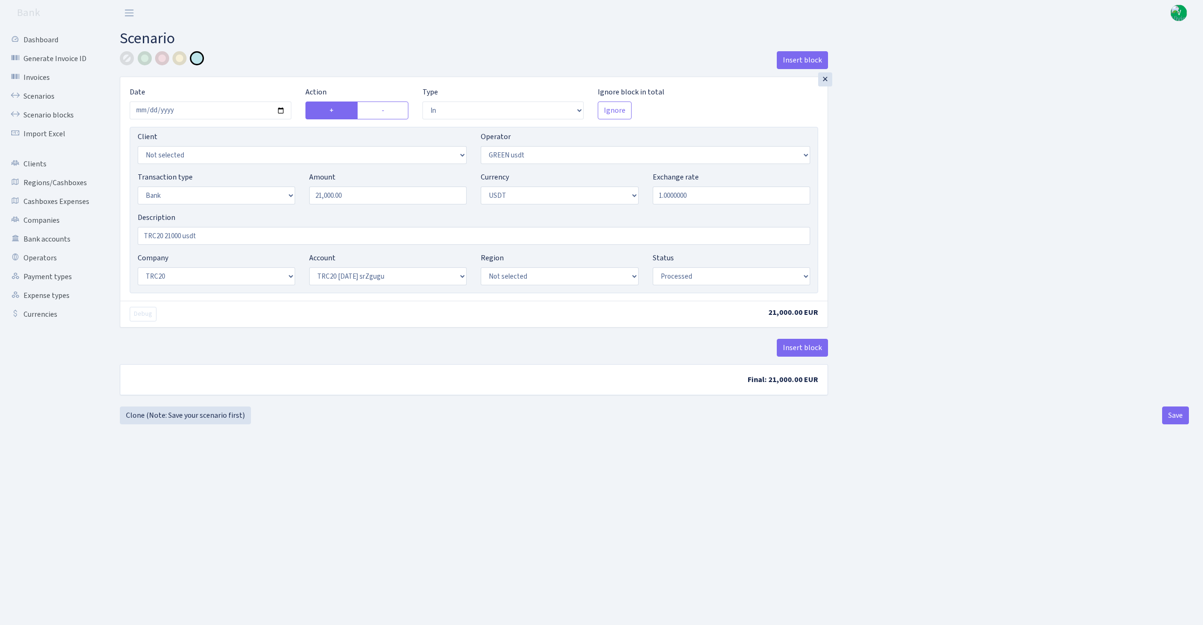
select select "20"
select select "61"
select select "processed"
click at [45, 90] on link "Scenarios" at bounding box center [52, 96] width 94 height 19
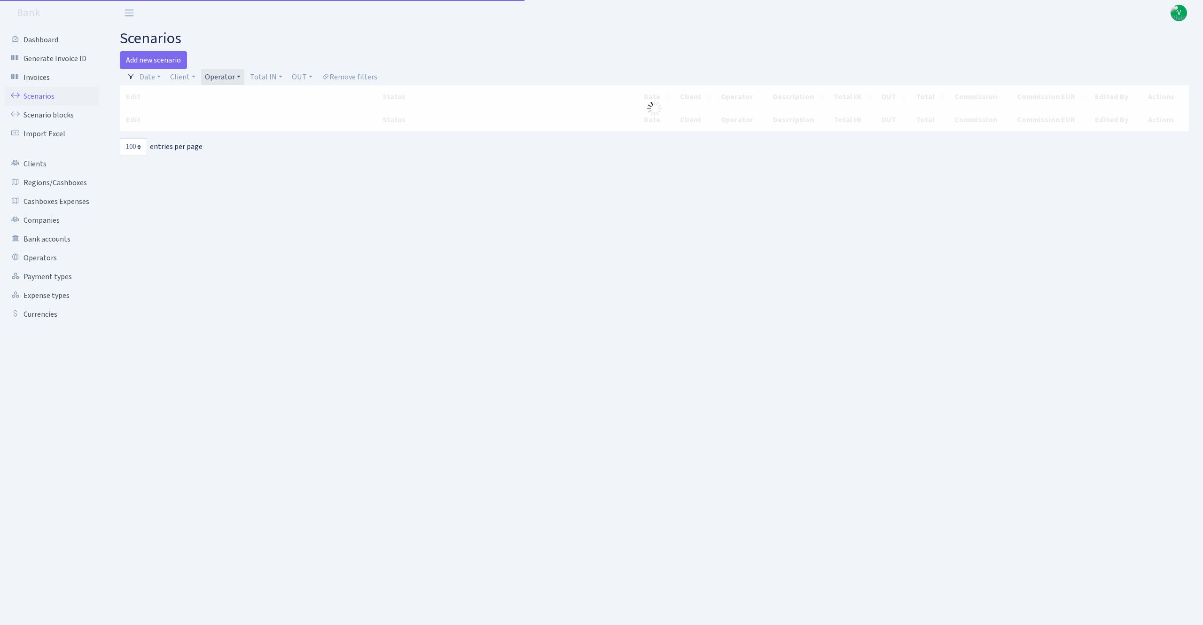
select select "100"
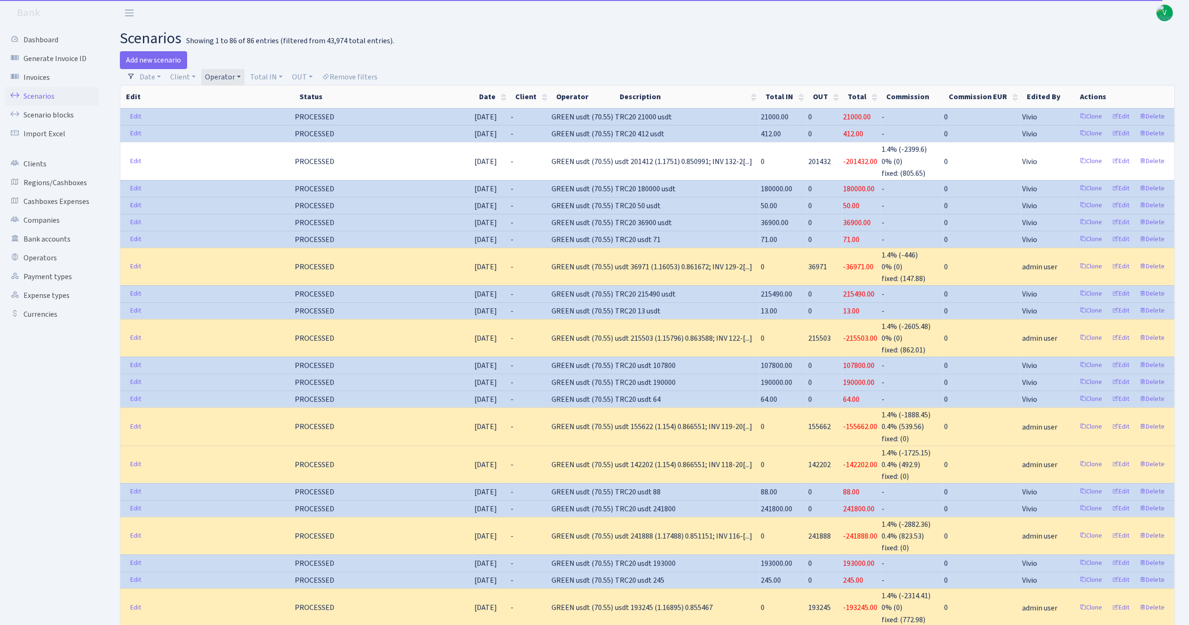
click at [220, 76] on link "Operator" at bounding box center [222, 77] width 43 height 16
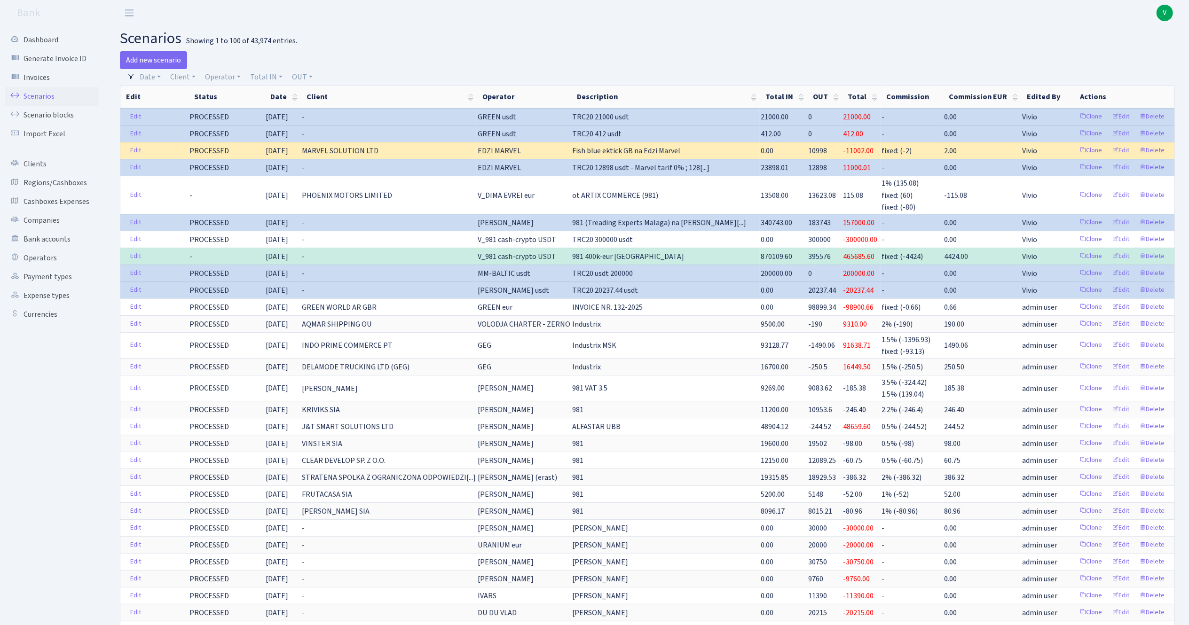
click at [1169, 11] on span "V" at bounding box center [1164, 13] width 16 height 16
click at [1125, 58] on link "Logout" at bounding box center [1134, 54] width 85 height 15
